Goal: Check status

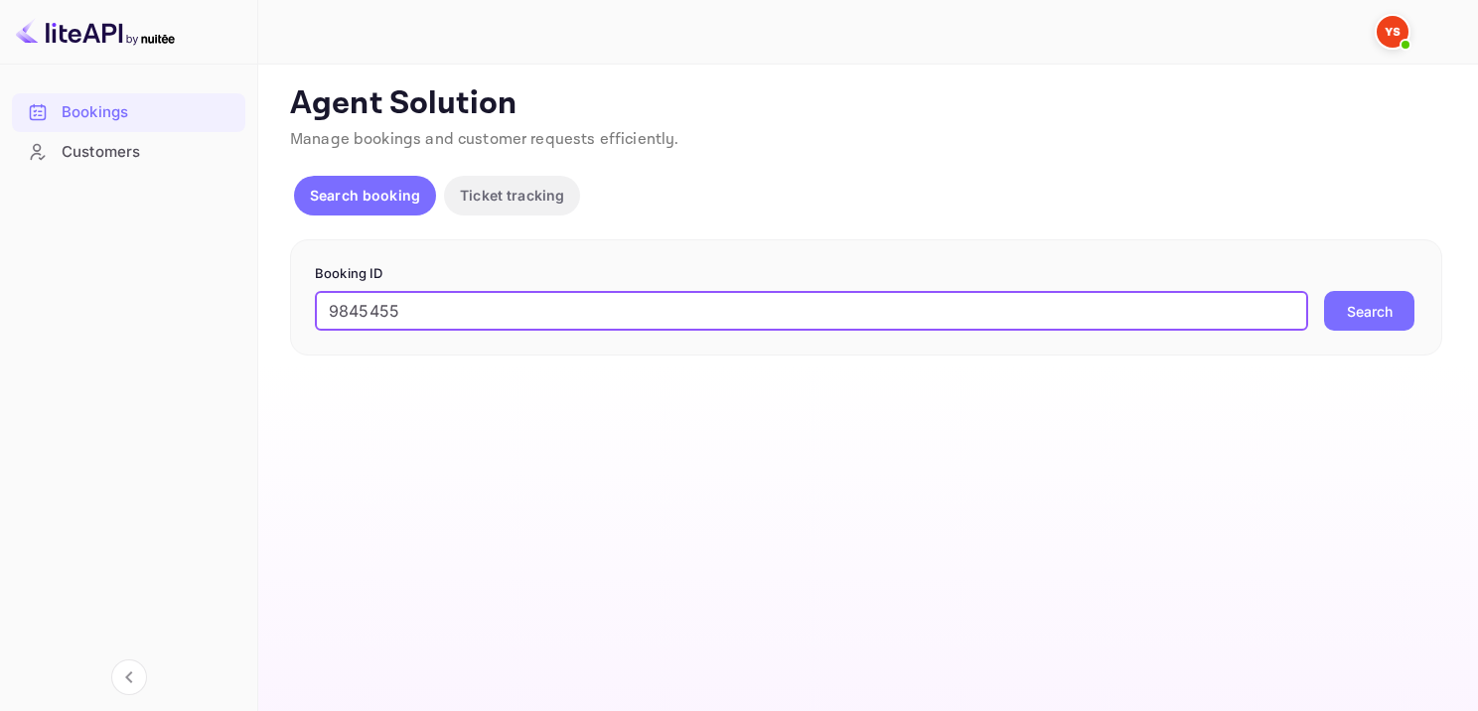
type input "9845455"
click at [1324, 291] on button "Search" at bounding box center [1369, 311] width 90 height 40
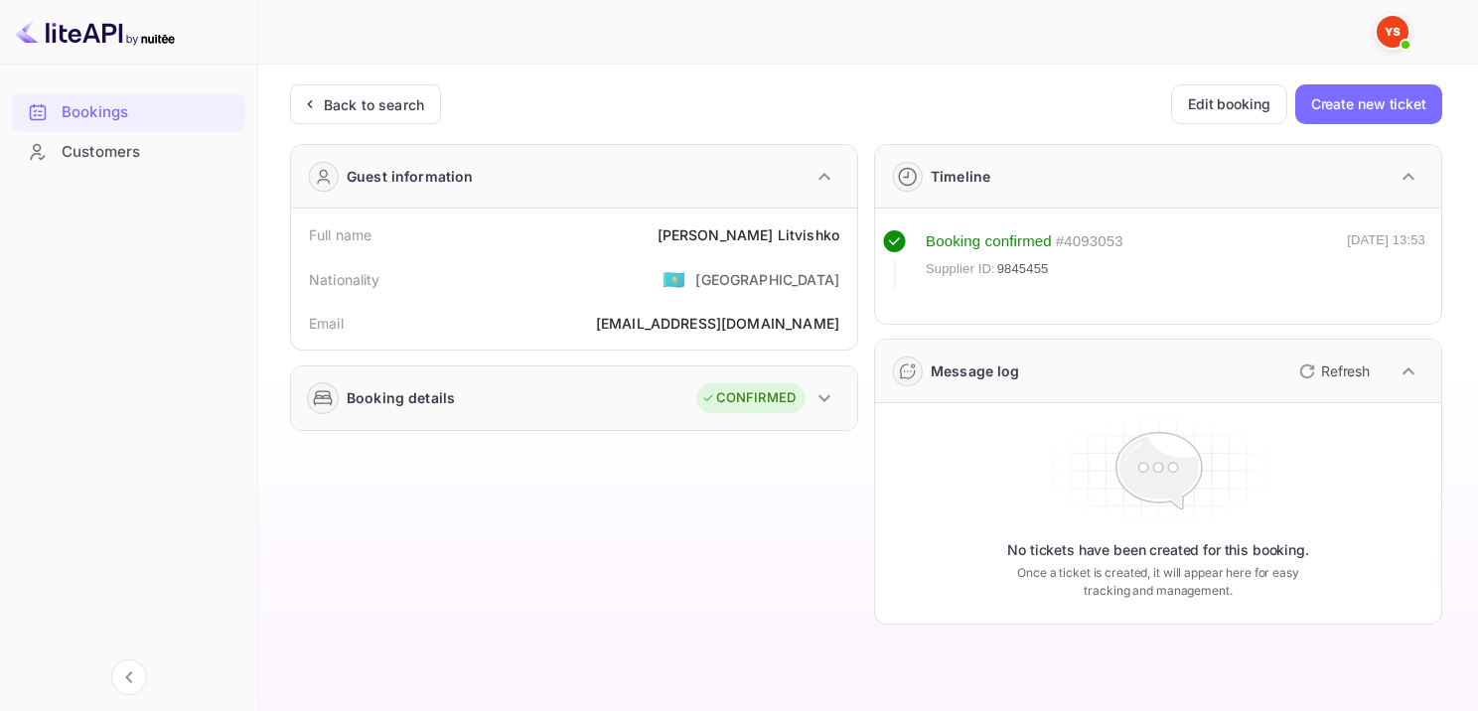
click at [815, 380] on div "CONFIRMED" at bounding box center [768, 399] width 145 height 50
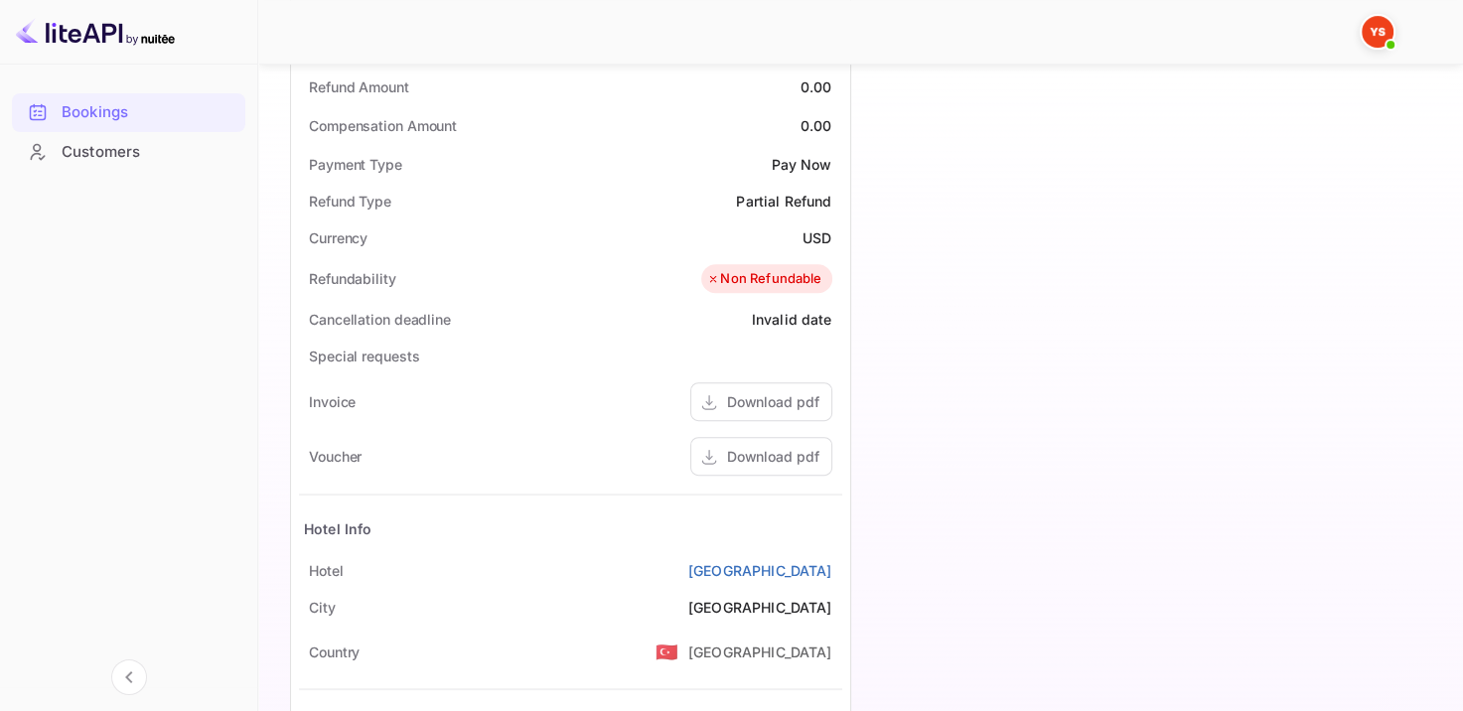
scroll to position [928, 0]
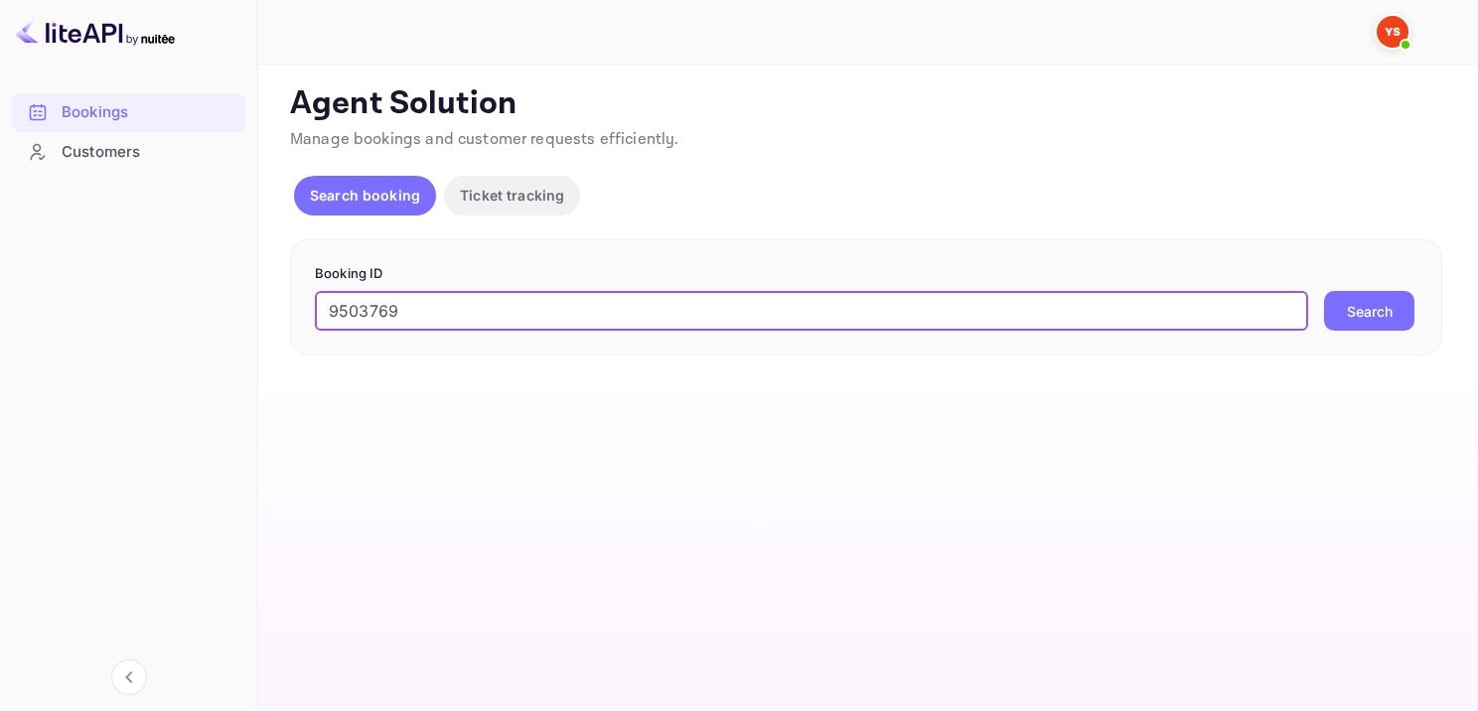
type input "9503769"
click at [1324, 291] on button "Search" at bounding box center [1369, 311] width 90 height 40
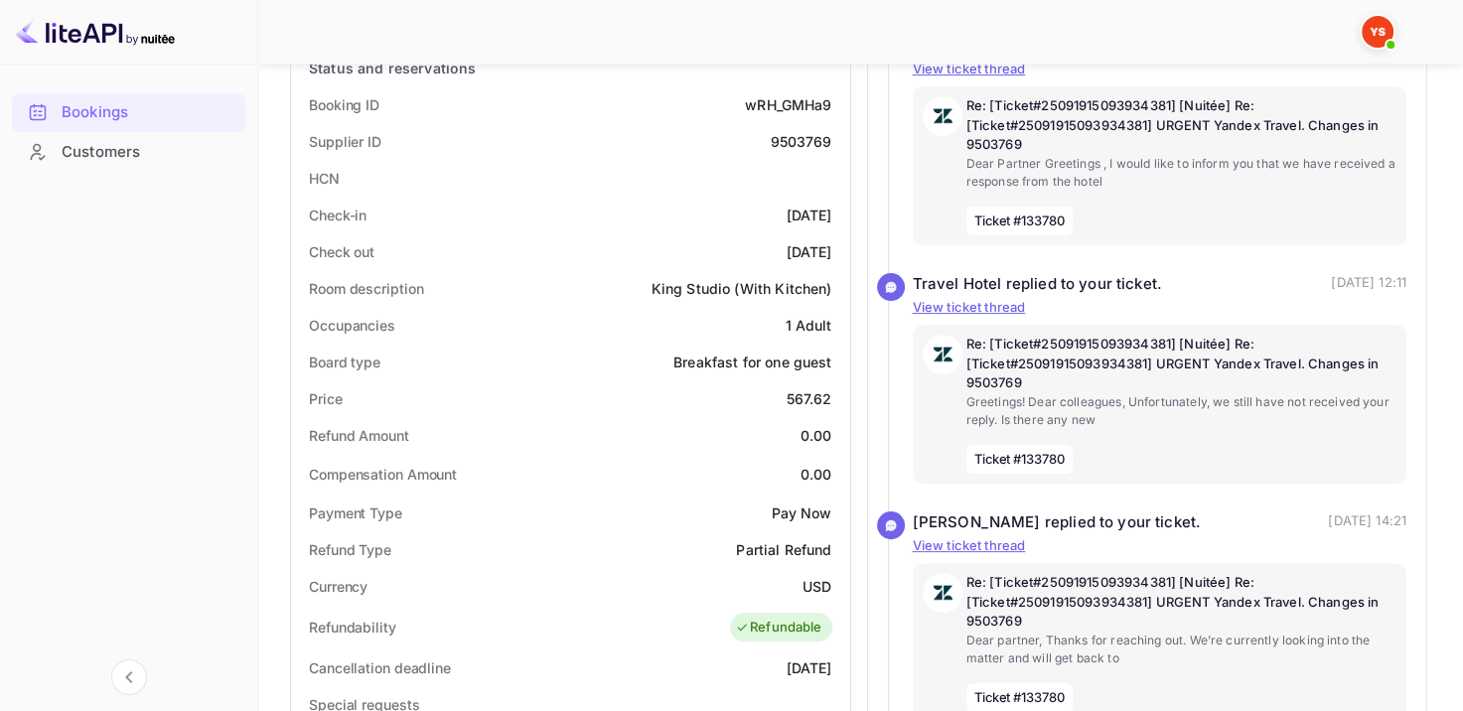
scroll to position [497, 0]
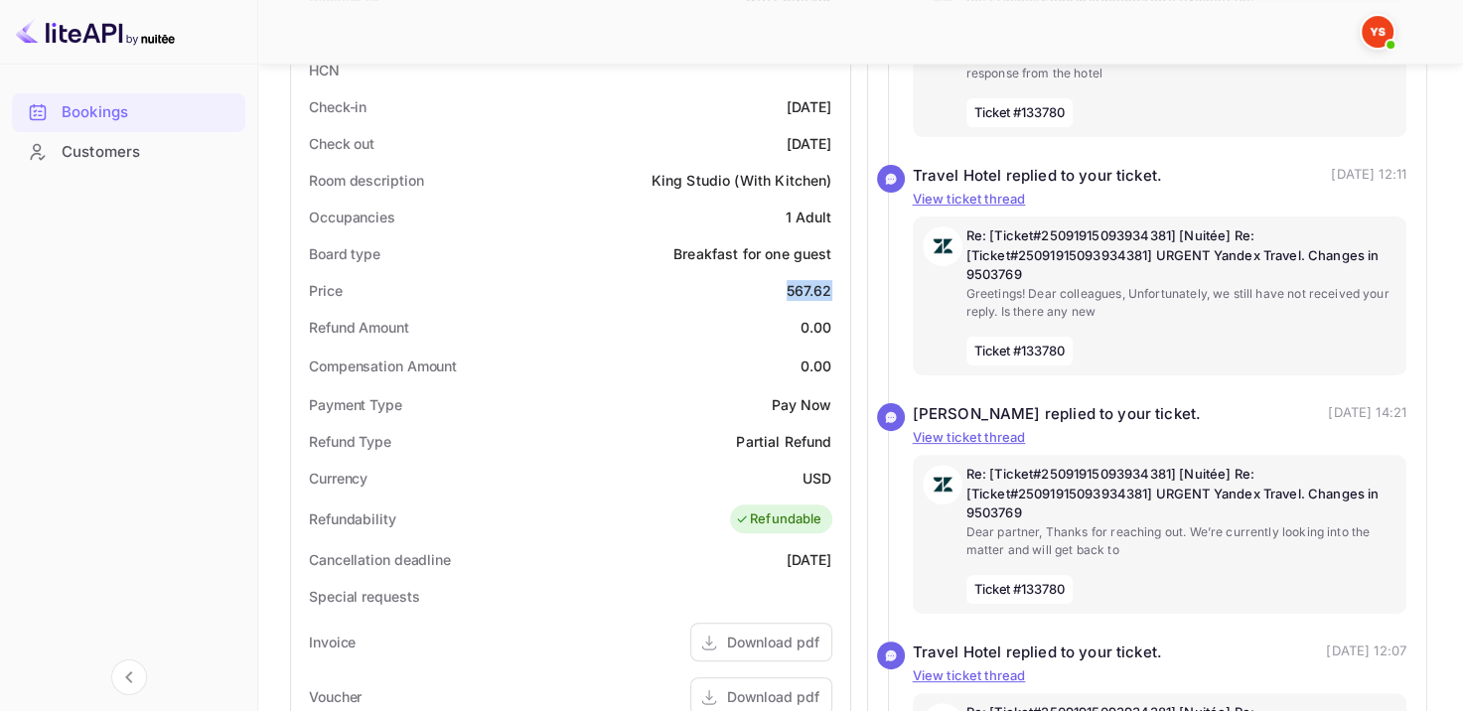
drag, startPoint x: 811, startPoint y: 290, endPoint x: 838, endPoint y: 290, distance: 27.8
click at [838, 290] on div "Price 567.62" at bounding box center [570, 290] width 543 height 37
copy div "567.62"
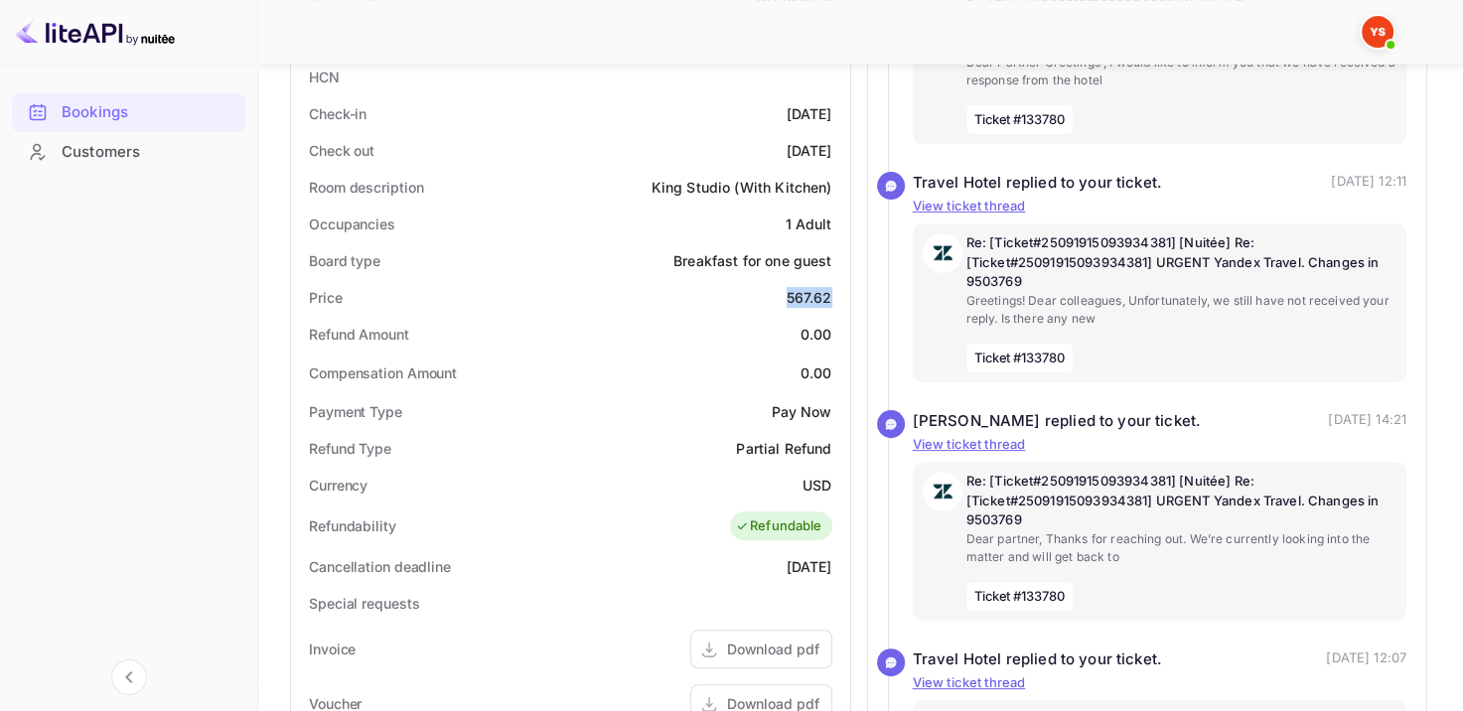
scroll to position [397, 0]
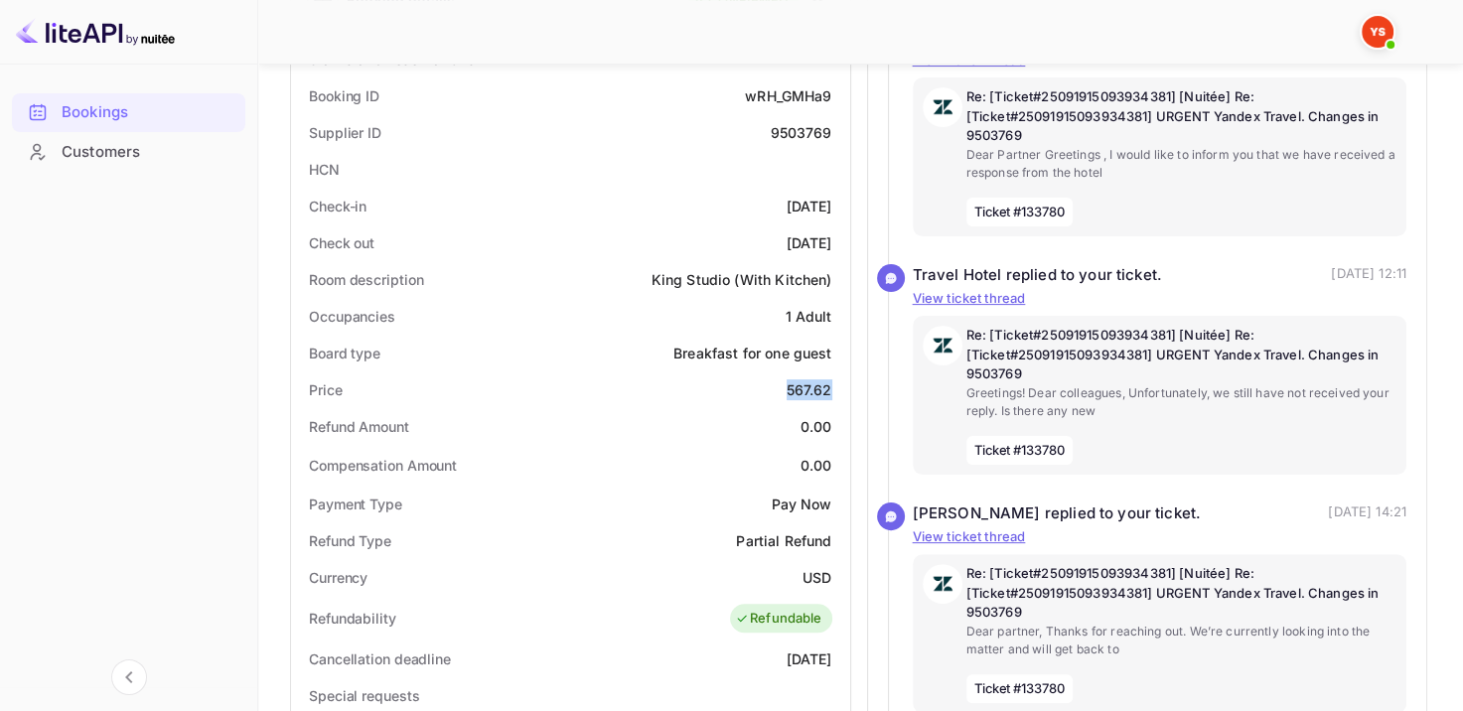
click at [756, 402] on div "Price 567.62" at bounding box center [570, 390] width 543 height 37
drag, startPoint x: 780, startPoint y: 390, endPoint x: 835, endPoint y: 389, distance: 54.6
click at [835, 389] on div "Price 567.62" at bounding box center [570, 390] width 543 height 37
copy div "567.62"
